Goal: Information Seeking & Learning: Understand process/instructions

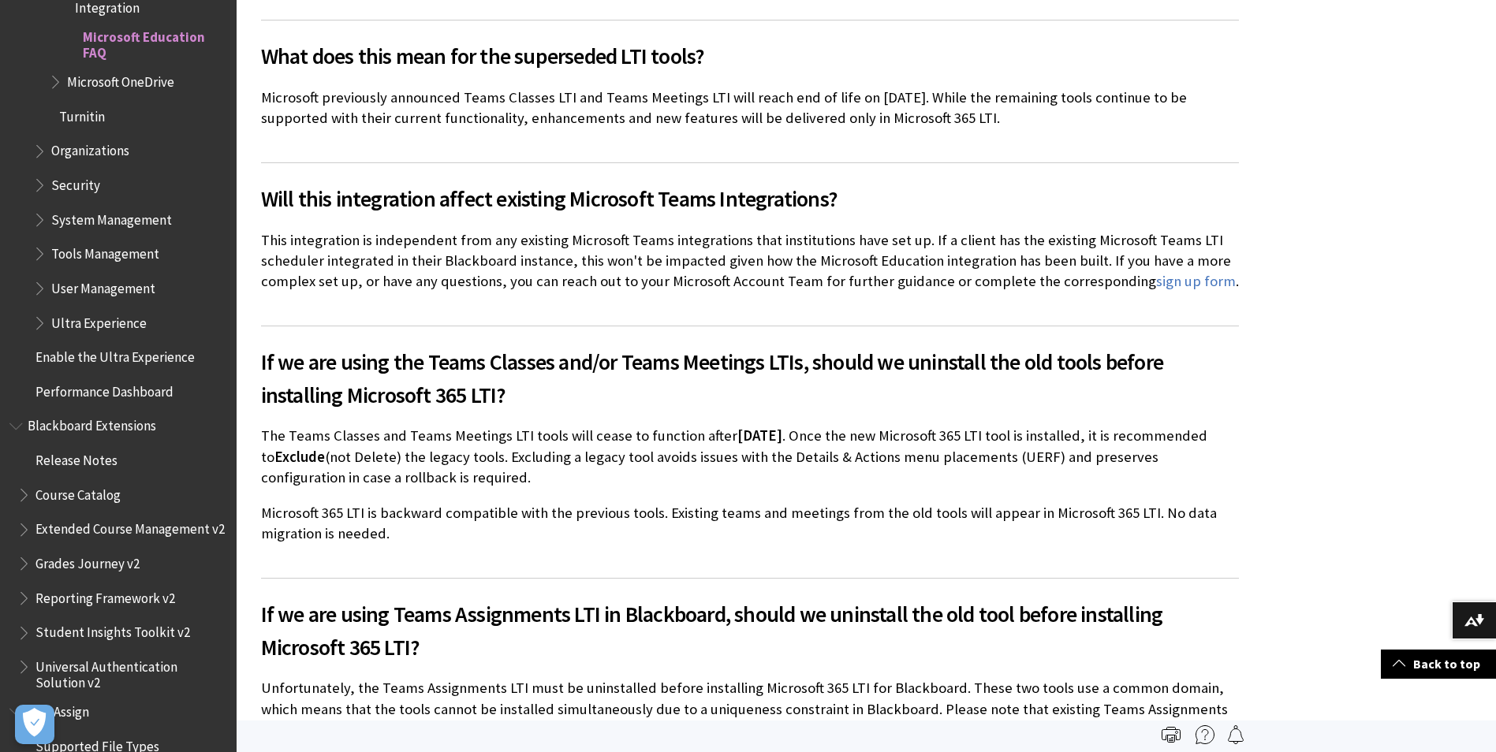
scroll to position [1207, 0]
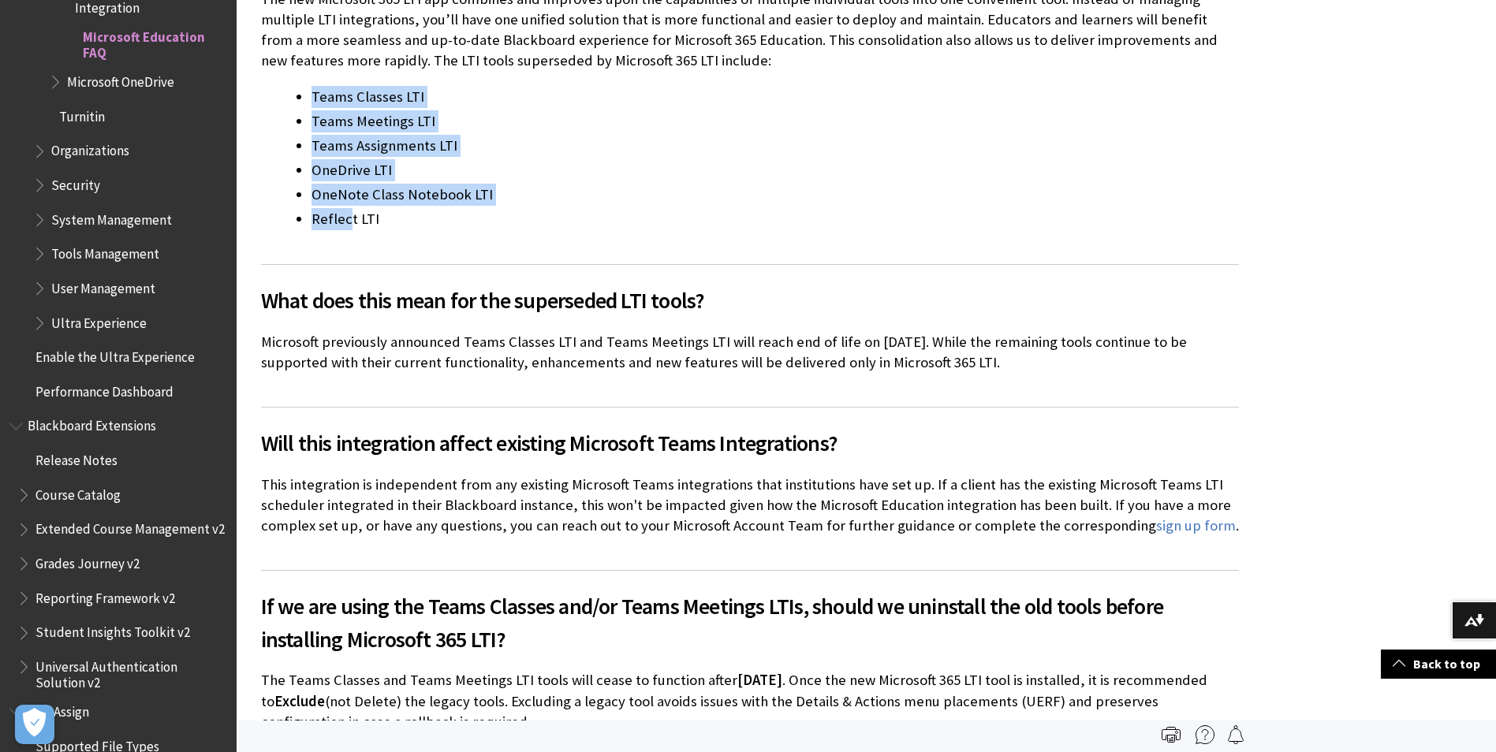
drag, startPoint x: 349, startPoint y: 226, endPoint x: 310, endPoint y: 102, distance: 129.7
click at [310, 102] on ul "Teams Classes LTI Teams Meetings LTI Teams Assignments LTI OneDrive LTI OneNote…" at bounding box center [750, 158] width 978 height 144
drag, startPoint x: 310, startPoint y: 102, endPoint x: 398, endPoint y: 223, distance: 150.2
click at [398, 223] on ul "Teams Classes LTI Teams Meetings LTI Teams Assignments LTI OneDrive LTI OneNote…" at bounding box center [750, 158] width 978 height 144
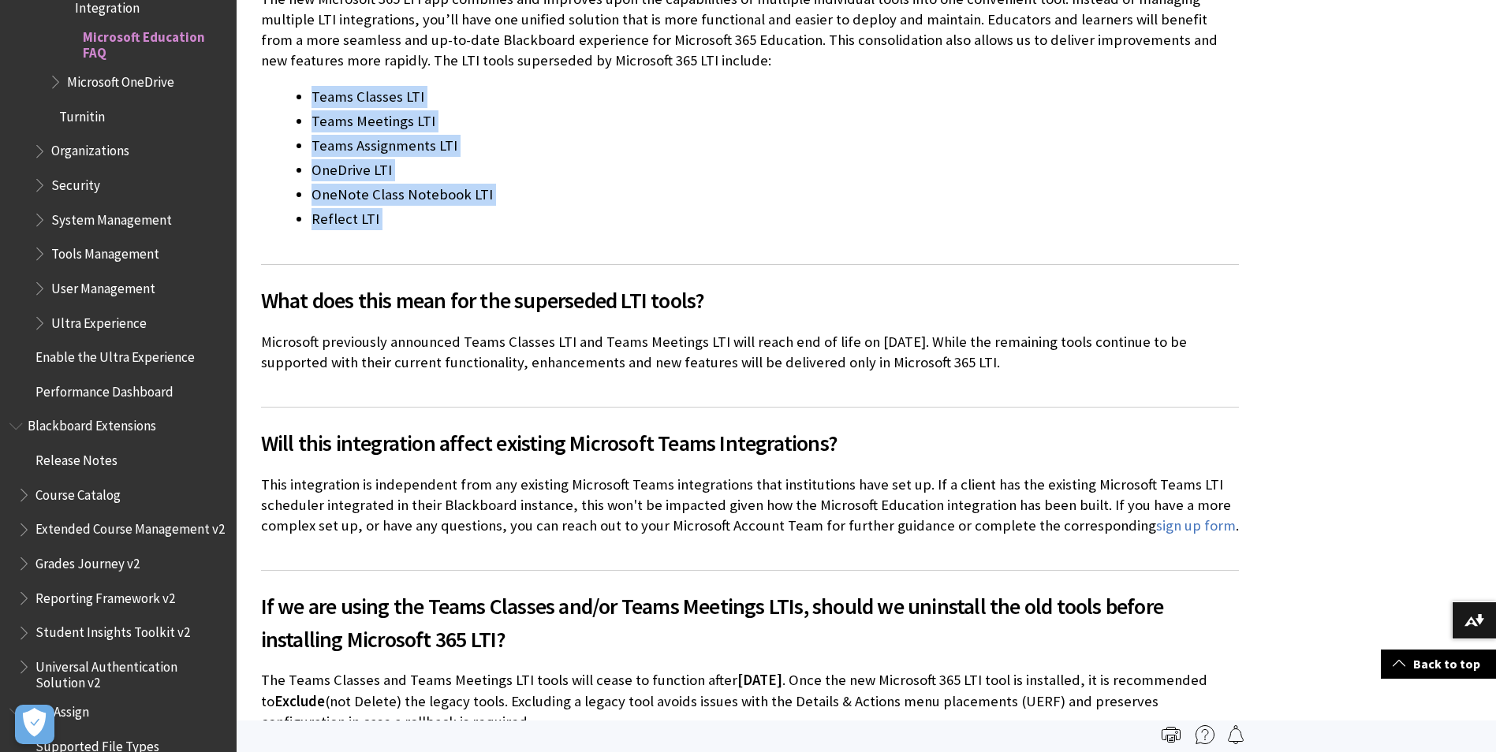
drag, startPoint x: 398, startPoint y: 223, endPoint x: 340, endPoint y: 174, distance: 76.7
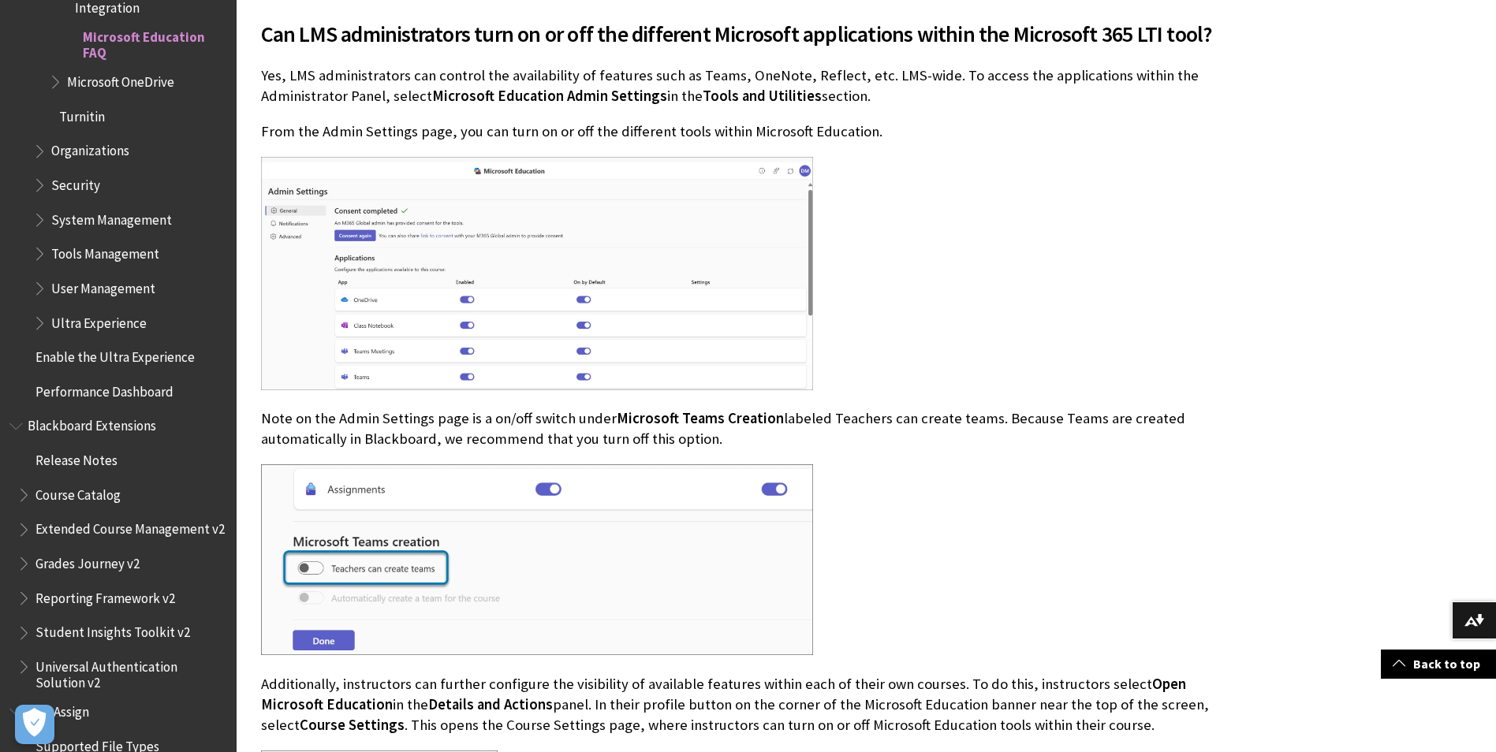
scroll to position [3814, 0]
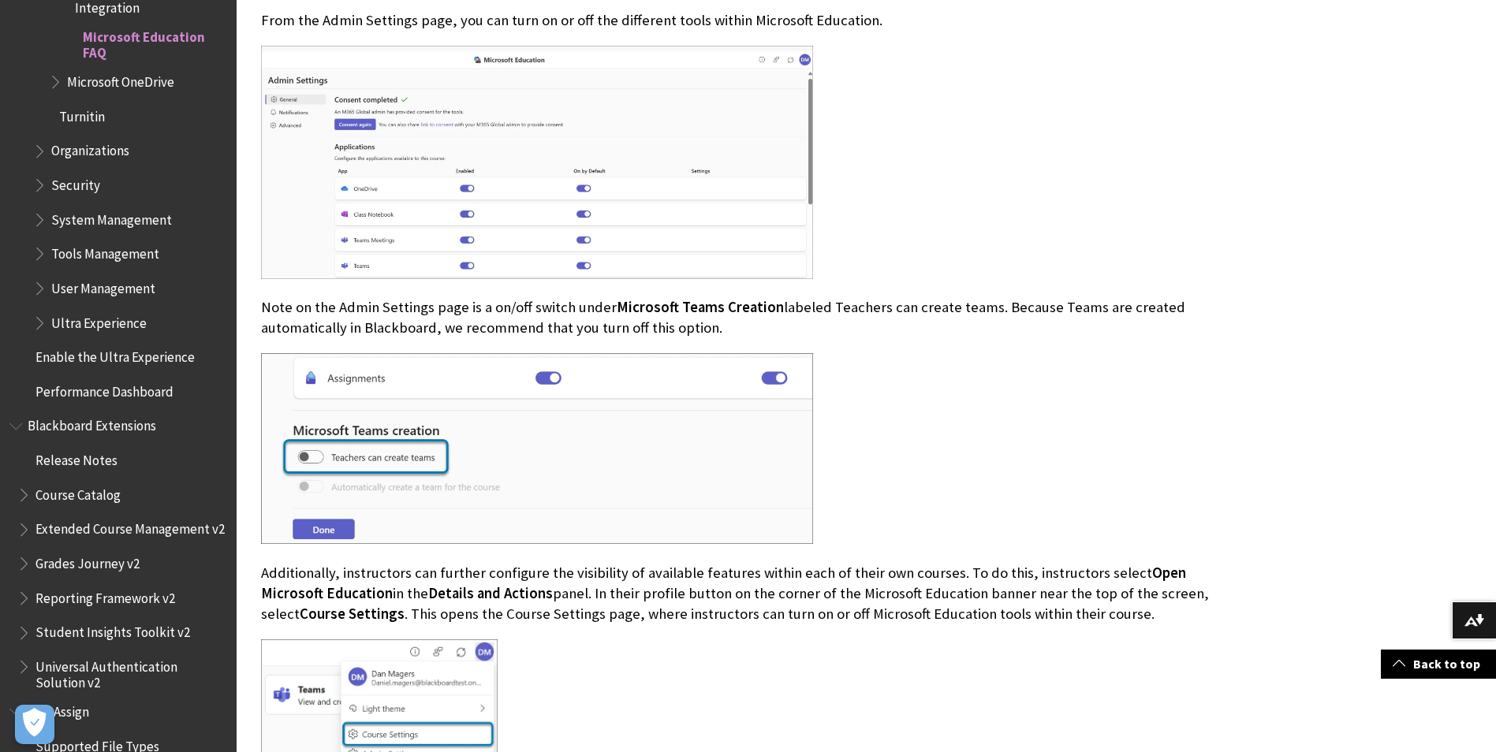
click at [427, 267] on img at bounding box center [537, 162] width 552 height 233
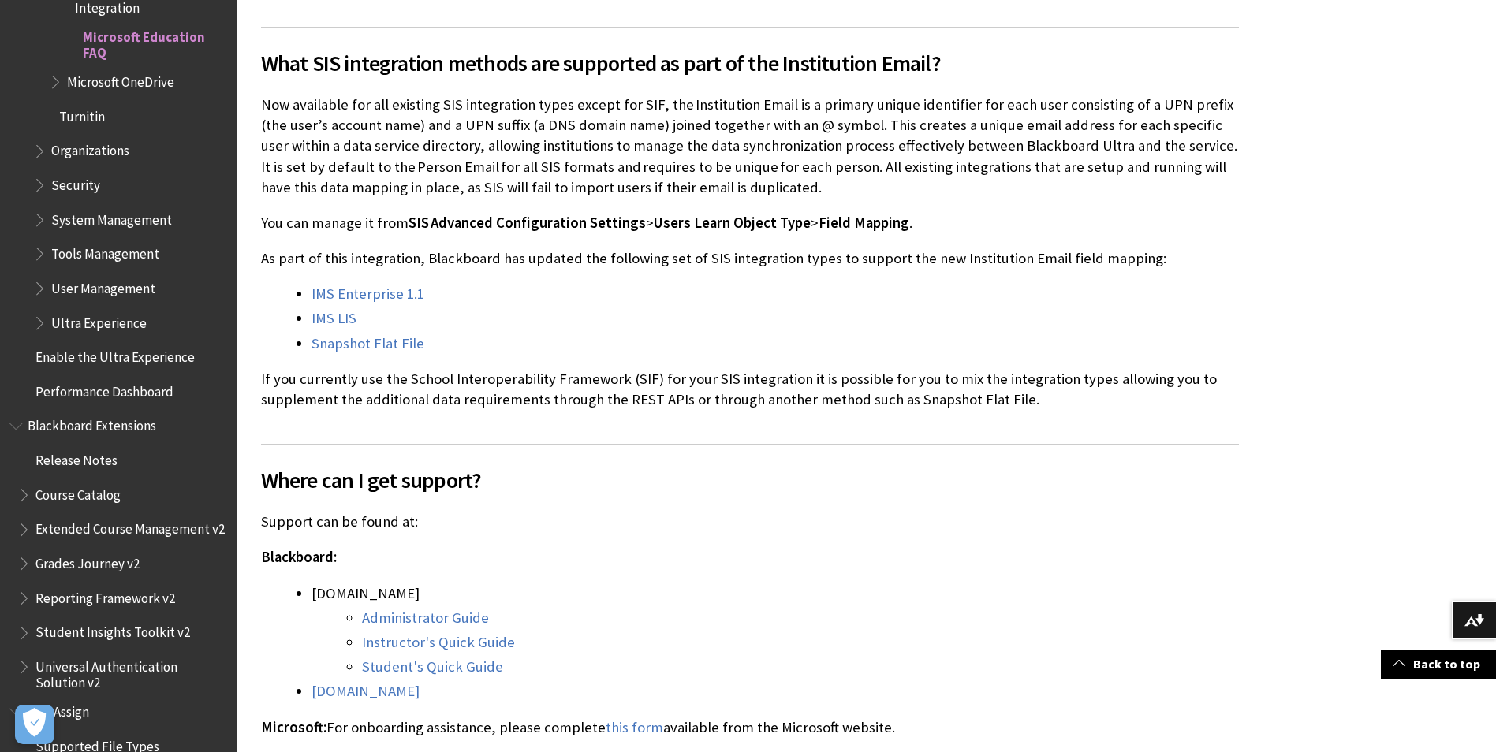
scroll to position [5807, 0]
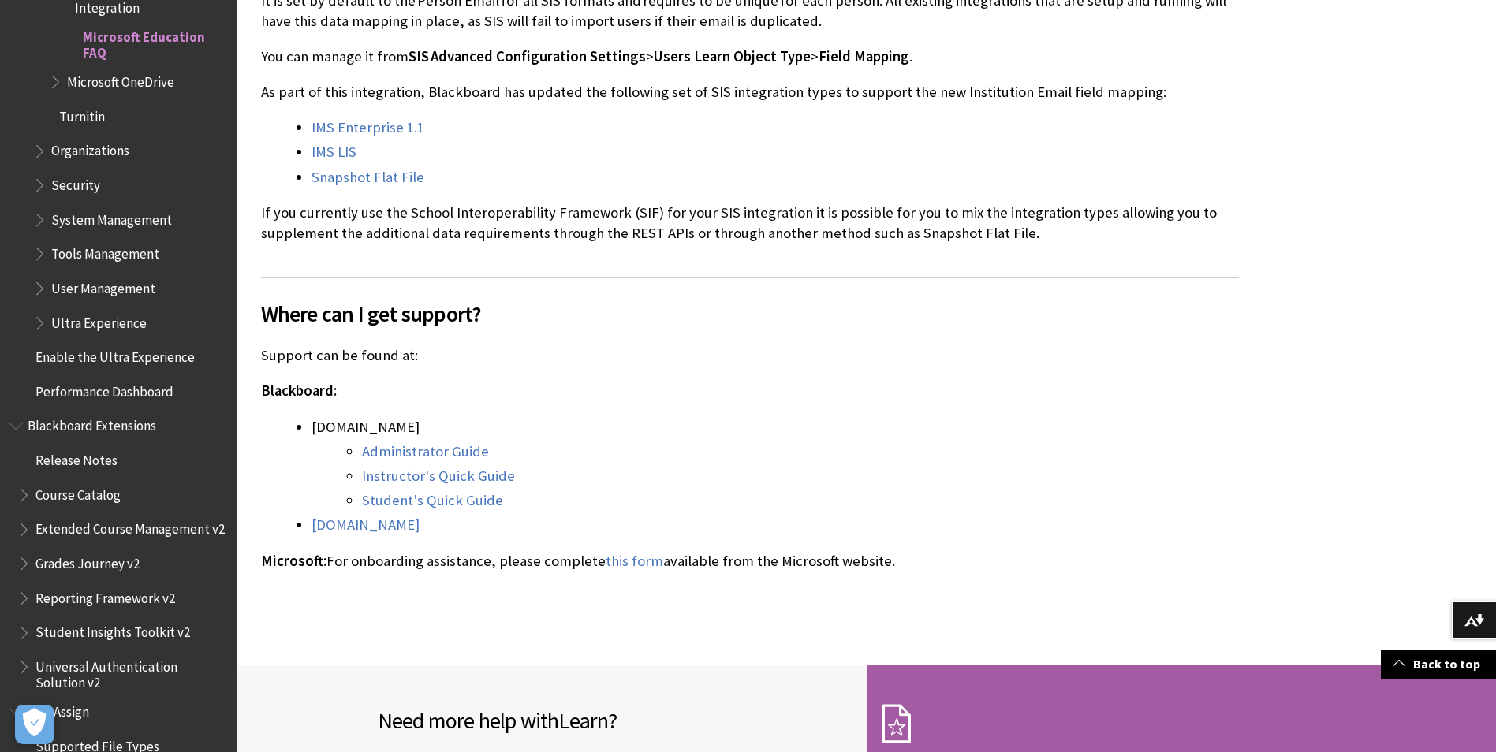
click at [469, 345] on p "Support can be found at:" at bounding box center [750, 355] width 978 height 21
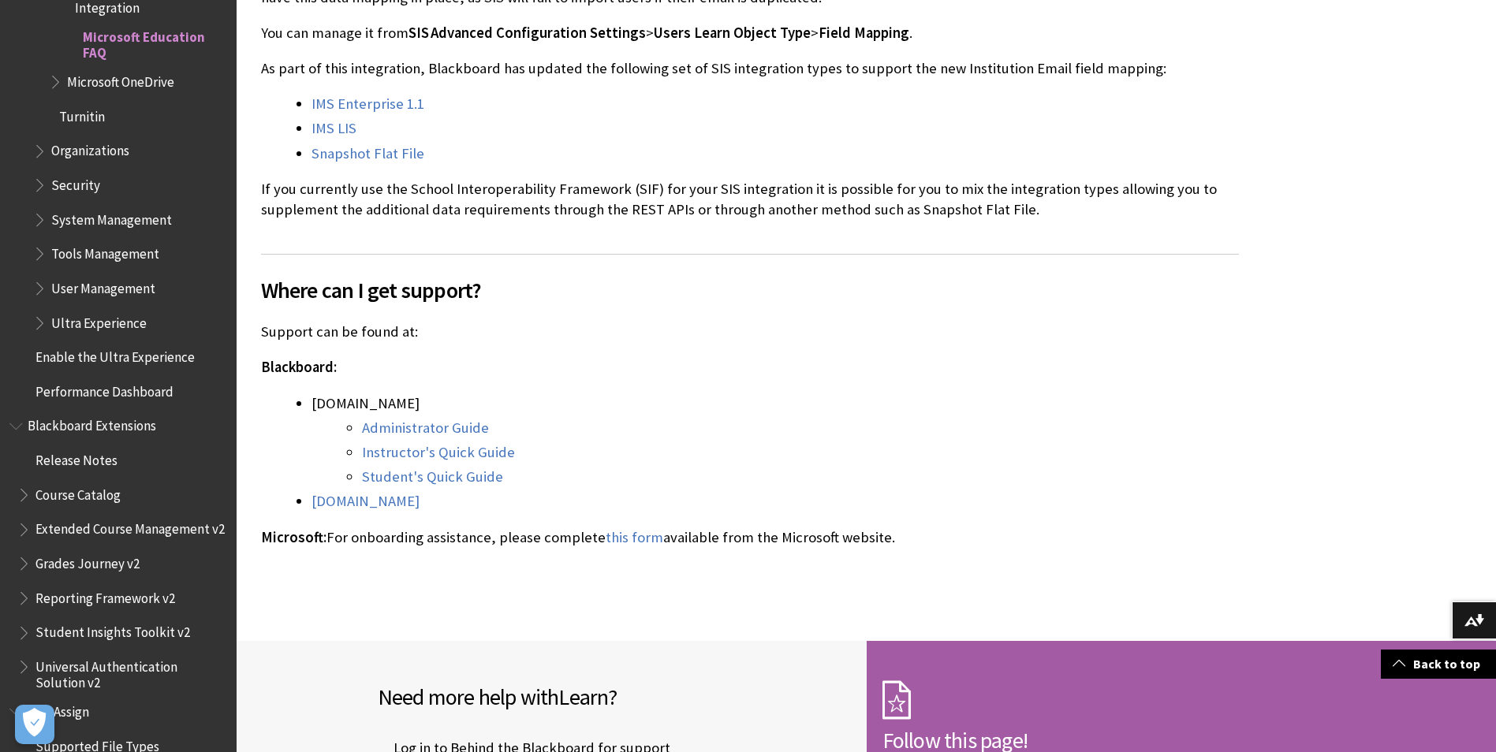
scroll to position [5832, 0]
drag, startPoint x: 513, startPoint y: 459, endPoint x: 343, endPoint y: 427, distance: 173.3
click at [343, 427] on ul "Administrator Guide Instructor's Quick Guide Student's Quick Guide" at bounding box center [776, 451] width 928 height 71
drag, startPoint x: 343, startPoint y: 427, endPoint x: 364, endPoint y: 441, distance: 25.2
copy ul "Instructor's Quick Guide Student's Quick Guide"
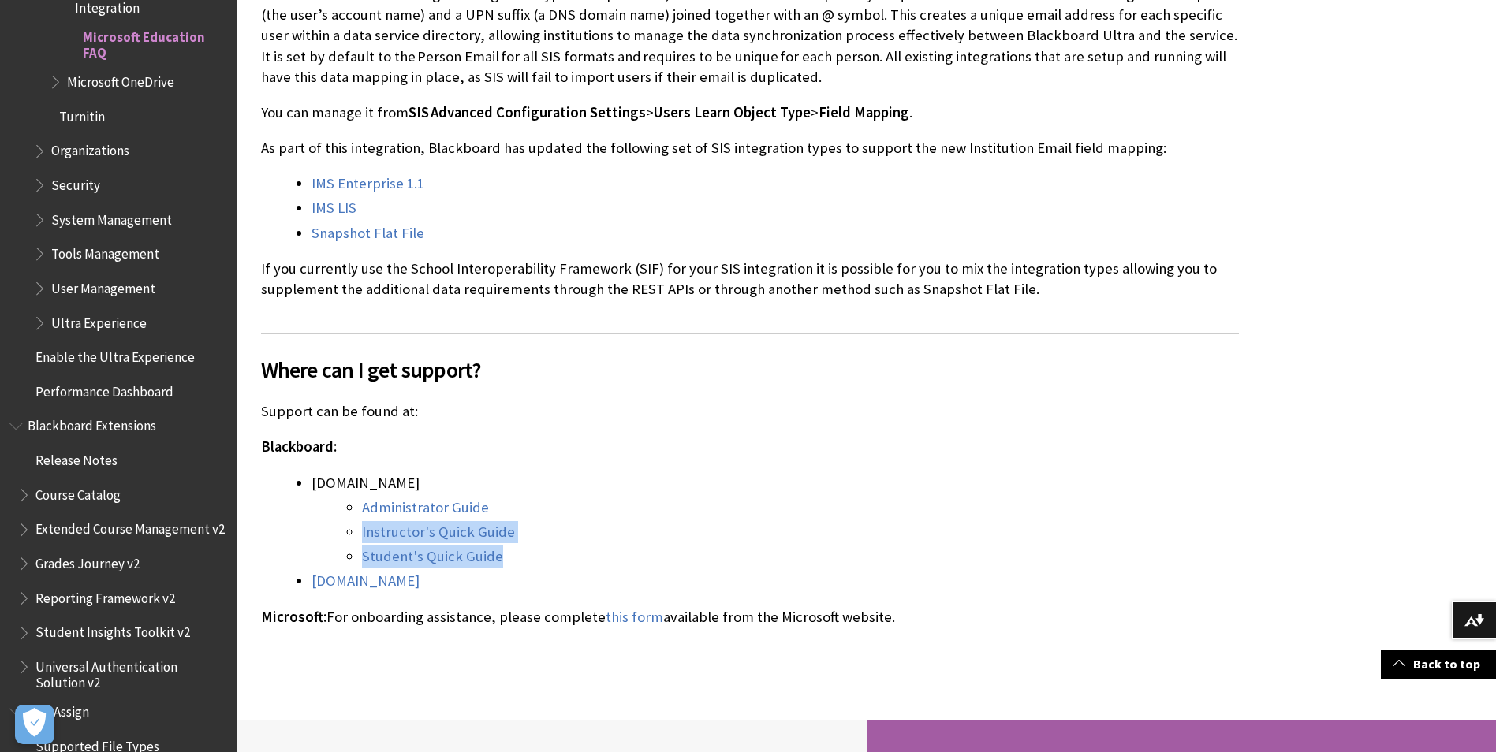
scroll to position [5752, 0]
copy ul "Instructor's Quick Guide Student's Quick Guide"
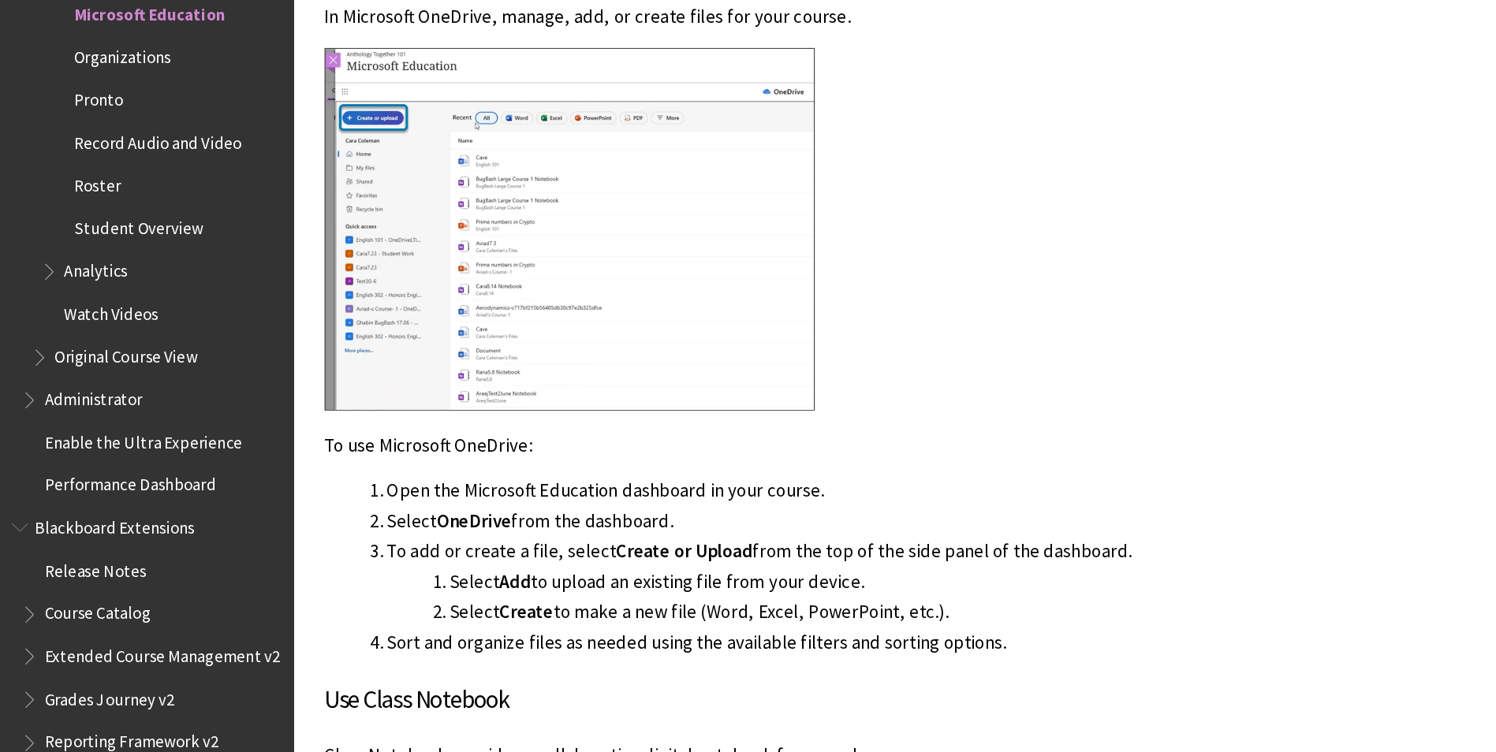
scroll to position [3554, 0]
